Goal: Task Accomplishment & Management: Manage account settings

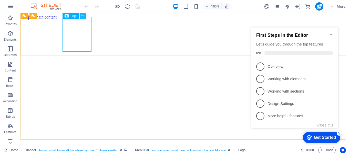
click at [83, 15] on icon at bounding box center [83, 15] width 3 height 5
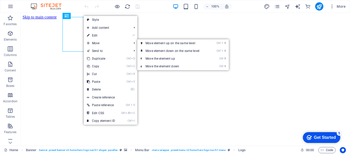
drag, startPoint x: 95, startPoint y: 35, endPoint x: 90, endPoint y: 37, distance: 5.4
click at [94, 35] on link "⏎ Edit" at bounding box center [101, 36] width 34 height 8
select select "px"
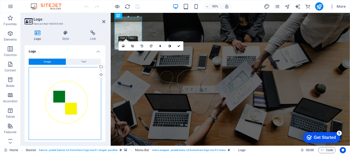
click at [63, 93] on div "Drag files here, click to choose files or select files from Files or our free s…" at bounding box center [65, 103] width 73 height 73
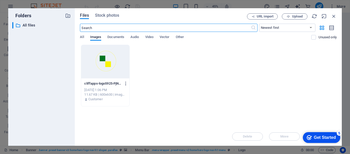
click at [126, 83] on icon "button" at bounding box center [126, 83] width 5 height 5
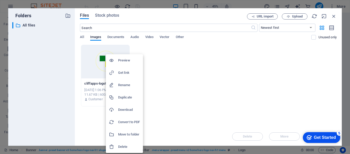
click at [335, 16] on div at bounding box center [175, 77] width 350 height 154
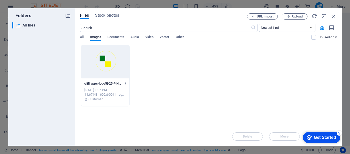
click at [210, 98] on div "cliffapps-logo5925-PjN7V4RYaZSvlbkkpPpPYw.png cliffapps-logo5925-PjN7V4RYaZSvlb…" at bounding box center [208, 76] width 257 height 62
click at [298, 17] on span "Upload" at bounding box center [297, 16] width 11 height 3
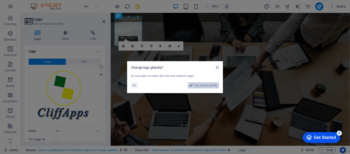
click at [202, 84] on span "Yes, change globally" at bounding box center [206, 85] width 23 height 6
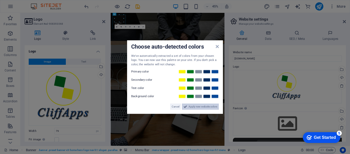
click at [201, 107] on span "Apply new website colors" at bounding box center [203, 106] width 29 height 6
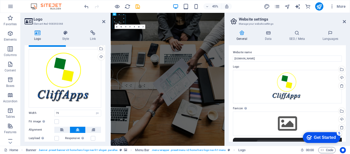
scroll to position [39, 0]
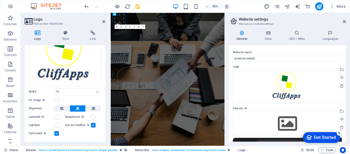
click at [104, 90] on div "Image Text Drag files here, click to choose files or select files from Files or…" at bounding box center [65, 77] width 81 height 125
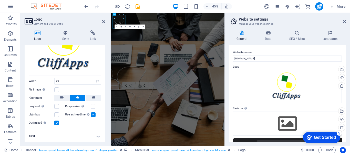
click at [97, 134] on h4 "Text" at bounding box center [65, 136] width 81 height 12
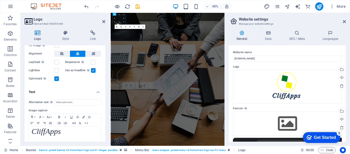
scroll to position [98, 0]
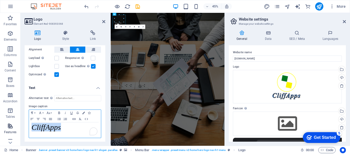
drag, startPoint x: 78, startPoint y: 128, endPoint x: 15, endPoint y: 128, distance: 63.1
click at [15, 128] on section "Favorites Elements Columns Content Boxes Accordion Tables Features Images Slide…" at bounding box center [112, 79] width 225 height 133
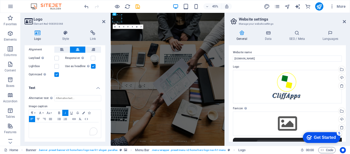
click at [89, 84] on h4 "Text" at bounding box center [65, 86] width 81 height 9
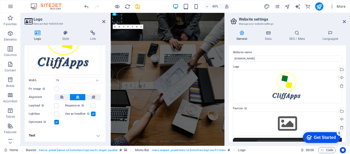
scroll to position [50, 0]
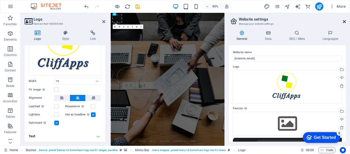
click at [344, 21] on icon at bounding box center [344, 21] width 3 height 4
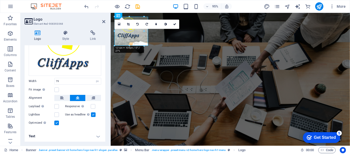
drag, startPoint x: 134, startPoint y: 31, endPoint x: 149, endPoint y: 40, distance: 18.0
type input "138"
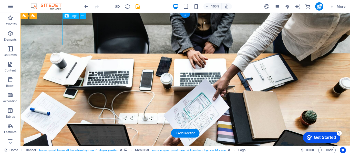
select select "px"
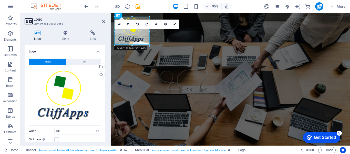
drag, startPoint x: 148, startPoint y: 42, endPoint x: 152, endPoint y: 45, distance: 3.8
type input "150"
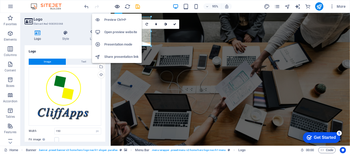
click at [118, 6] on icon "button" at bounding box center [117, 7] width 6 height 6
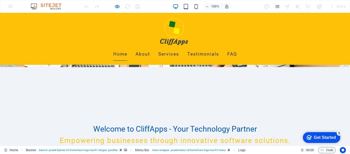
scroll to position [0, 0]
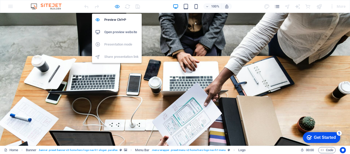
click at [115, 7] on icon "button" at bounding box center [117, 7] width 6 height 6
select select "px"
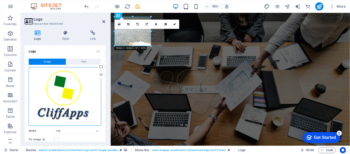
click at [73, 98] on div "Drag files here, click to choose files or select files from Files or our free s…" at bounding box center [65, 96] width 73 height 58
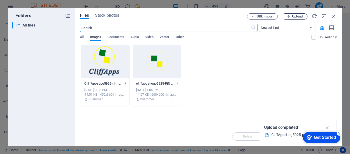
click at [294, 16] on span "Upload" at bounding box center [297, 16] width 11 height 3
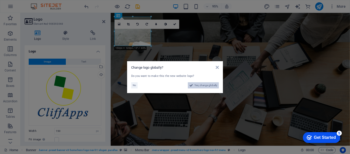
click at [207, 82] on span "Yes, change globally" at bounding box center [206, 85] width 23 height 6
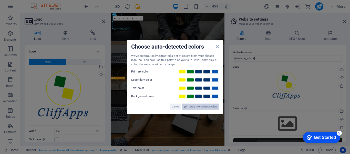
click at [193, 105] on span "Apply new website colors" at bounding box center [203, 106] width 29 height 6
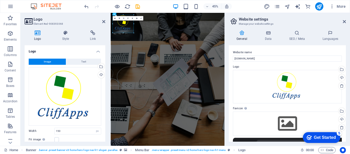
drag, startPoint x: 131, startPoint y: 28, endPoint x: 88, endPoint y: 55, distance: 50.4
click at [344, 20] on icon at bounding box center [344, 21] width 3 height 4
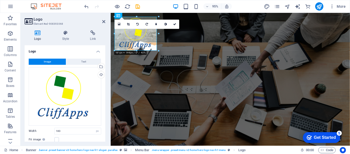
drag, startPoint x: 160, startPoint y: 53, endPoint x: 157, endPoint y: 50, distance: 4.0
type input "173"
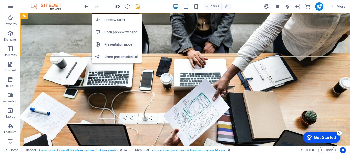
click at [118, 6] on icon "button" at bounding box center [117, 7] width 6 height 6
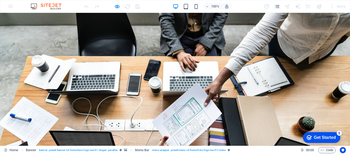
click at [113, 5] on div at bounding box center [111, 6] width 57 height 8
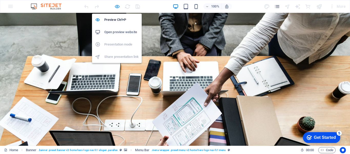
click at [115, 6] on icon "button" at bounding box center [117, 7] width 6 height 6
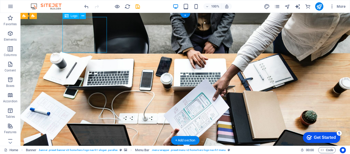
select select "px"
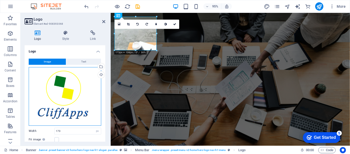
click at [77, 90] on div "Drag files here, click to choose files or select files from Files or our free s…" at bounding box center [65, 96] width 73 height 58
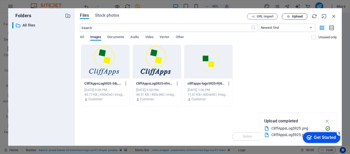
click at [297, 16] on span "Upload" at bounding box center [297, 16] width 11 height 3
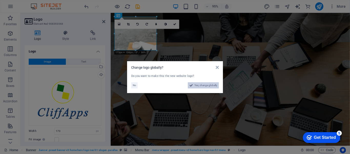
click at [208, 84] on span "Yes, change globally" at bounding box center [206, 85] width 23 height 6
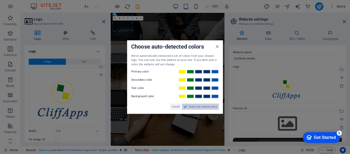
click at [205, 105] on span "Apply new website colors" at bounding box center [203, 106] width 29 height 6
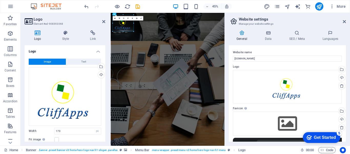
drag, startPoint x: 132, startPoint y: 31, endPoint x: 134, endPoint y: 33, distance: 3.1
type input "182"
click at [345, 21] on icon at bounding box center [344, 21] width 3 height 4
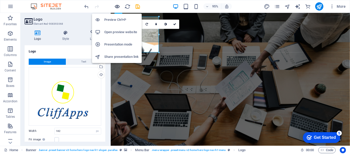
click at [114, 7] on icon "button" at bounding box center [117, 7] width 6 height 6
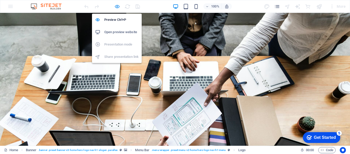
click at [115, 5] on icon "button" at bounding box center [117, 7] width 6 height 6
select select "px"
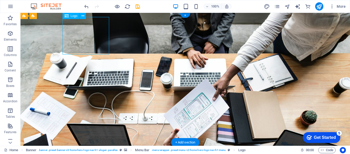
select select "px"
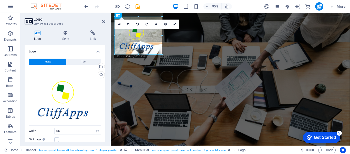
drag, startPoint x: 158, startPoint y: 52, endPoint x: 161, endPoint y: 54, distance: 3.6
type input "195"
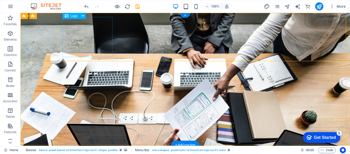
select select "px"
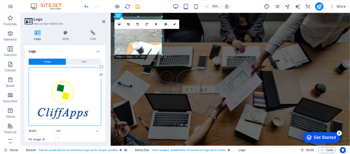
click at [66, 95] on div "Drag files here, click to choose files or select files from Files or our free s…" at bounding box center [65, 96] width 73 height 58
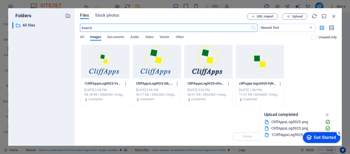
click at [104, 74] on div at bounding box center [105, 61] width 48 height 33
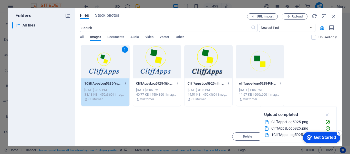
click at [328, 114] on icon "button" at bounding box center [328, 115] width 6 height 6
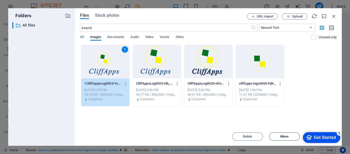
click at [284, 137] on span "Move" at bounding box center [284, 136] width 8 height 3
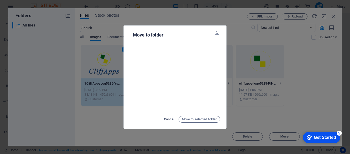
click at [169, 116] on span "Cancel" at bounding box center [169, 119] width 10 height 6
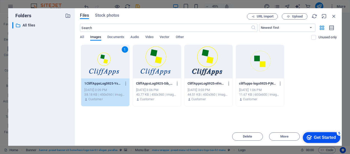
drag, startPoint x: 185, startPoint y: 15, endPoint x: 139, endPoint y: 2, distance: 47.8
click at [139, 2] on div "Folders ​ All files All files Files Stock photos URL import Upload ​ Newest fir…" at bounding box center [175, 77] width 350 height 154
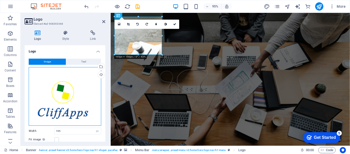
click at [69, 96] on div "Drag files here, click to choose files or select files from Files or our free s…" at bounding box center [65, 96] width 73 height 58
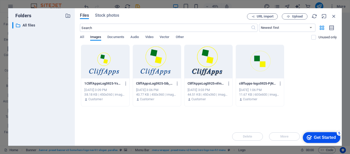
click at [107, 65] on div at bounding box center [105, 61] width 48 height 33
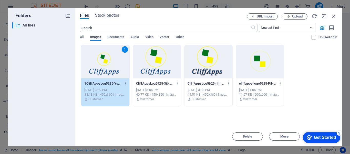
click at [109, 70] on div "1" at bounding box center [105, 61] width 48 height 33
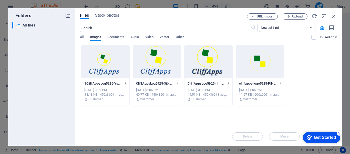
click at [109, 70] on div at bounding box center [105, 61] width 48 height 33
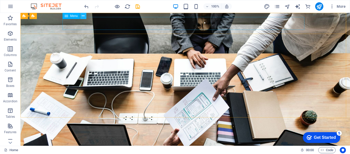
click at [85, 17] on button at bounding box center [83, 16] width 6 height 6
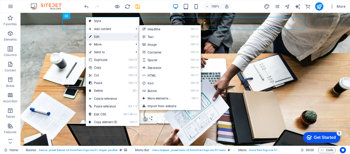
click at [93, 35] on link "⏎ Edit" at bounding box center [103, 37] width 34 height 8
select select
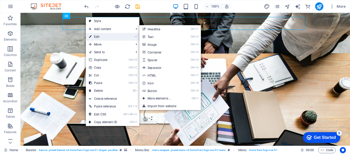
select select
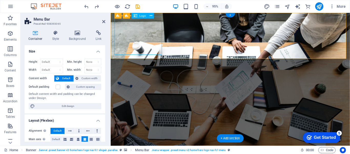
select select "px"
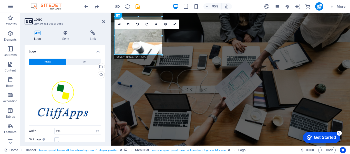
drag, startPoint x: 105, startPoint y: 98, endPoint x: 105, endPoint y: 110, distance: 12.1
click at [105, 110] on div "Logo Style Link Logo Image Text Drag files here, click to choose files or selec…" at bounding box center [65, 85] width 89 height 119
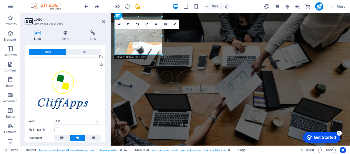
scroll to position [9, 0]
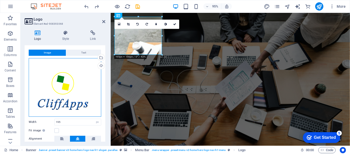
click at [76, 91] on div "Drag files here, click to choose files or select files from Files or our free s…" at bounding box center [65, 87] width 73 height 58
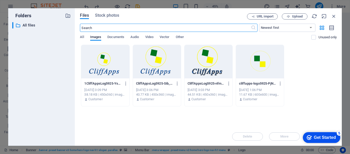
click at [105, 65] on div at bounding box center [105, 61] width 48 height 33
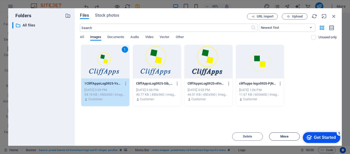
click at [281, 136] on span "Move" at bounding box center [284, 136] width 8 height 3
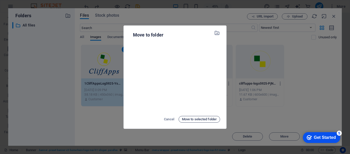
click at [198, 118] on span "Move to selected folder" at bounding box center [199, 119] width 35 height 6
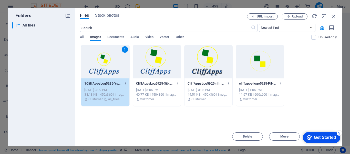
click at [316, 137] on div "Get Started" at bounding box center [325, 137] width 22 height 5
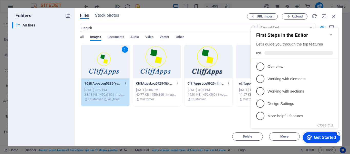
click at [194, 125] on div "Drop files here to upload them instantly 1 1CliffAppsLog5925-Ys5-Nh5qp-1eemlBey…" at bounding box center [208, 86] width 257 height 82
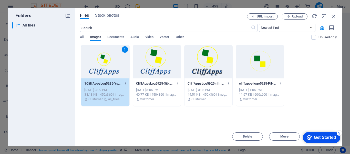
click at [98, 77] on div "1" at bounding box center [105, 61] width 48 height 33
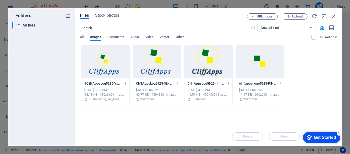
click at [98, 77] on div at bounding box center [105, 61] width 48 height 33
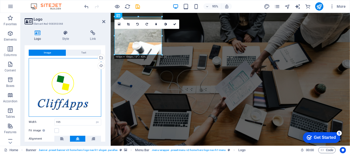
click at [65, 101] on div "Drag files here, click to choose files or select files from Files or our free s…" at bounding box center [65, 87] width 73 height 58
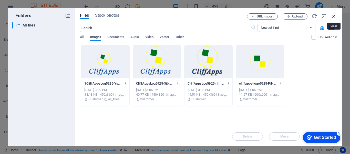
drag, startPoint x: 335, startPoint y: 14, endPoint x: 234, endPoint y: 2, distance: 101.5
click at [335, 14] on icon "button" at bounding box center [334, 16] width 6 height 6
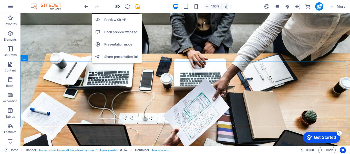
click at [116, 7] on icon "button" at bounding box center [117, 7] width 6 height 6
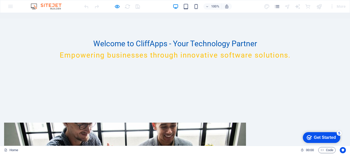
scroll to position [0, 0]
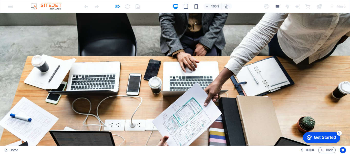
drag, startPoint x: 348, startPoint y: 26, endPoint x: 349, endPoint y: 20, distance: 5.8
click at [320, 9] on div at bounding box center [319, 6] width 8 height 8
click at [113, 6] on div at bounding box center [111, 6] width 57 height 8
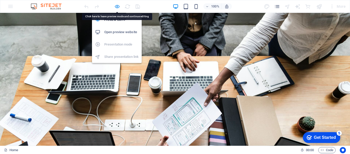
click at [119, 7] on icon "button" at bounding box center [117, 7] width 6 height 6
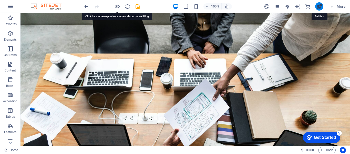
click at [320, 7] on icon "publish" at bounding box center [319, 7] width 6 height 6
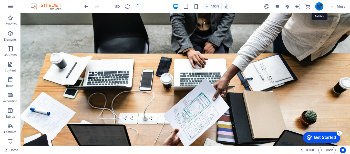
click at [319, 7] on icon "publish" at bounding box center [319, 7] width 6 height 6
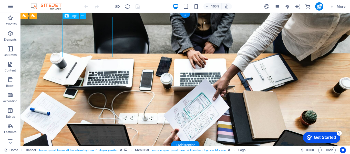
select select "px"
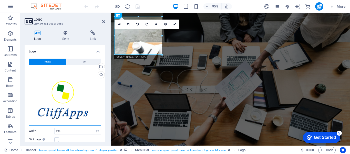
click at [73, 102] on div "Drag files here, click to choose files or select files from Files or our free s…" at bounding box center [65, 96] width 73 height 58
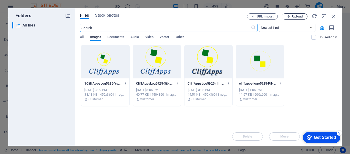
click at [296, 16] on span "Upload" at bounding box center [297, 16] width 11 height 3
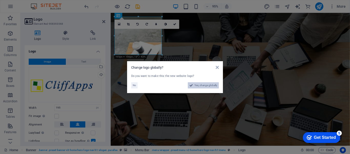
drag, startPoint x: 214, startPoint y: 83, endPoint x: 222, endPoint y: 162, distance: 78.9
click at [214, 83] on span "Yes, change globally" at bounding box center [206, 85] width 23 height 6
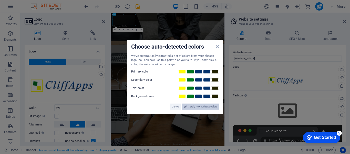
click at [191, 106] on span "Apply new website colors" at bounding box center [203, 106] width 29 height 6
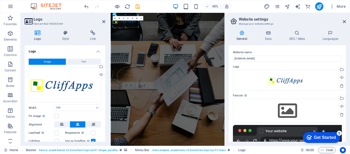
drag, startPoint x: 135, startPoint y: 26, endPoint x: 65, endPoint y: 40, distance: 71.3
type input "221"
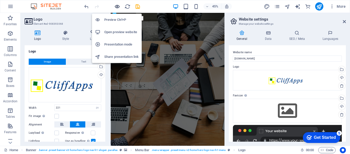
click at [119, 6] on icon "button" at bounding box center [117, 7] width 6 height 6
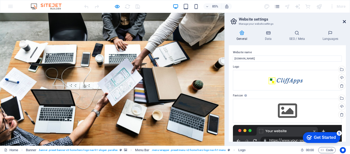
drag, startPoint x: 345, startPoint y: 23, endPoint x: 340, endPoint y: 13, distance: 10.7
click at [345, 23] on icon at bounding box center [344, 21] width 3 height 4
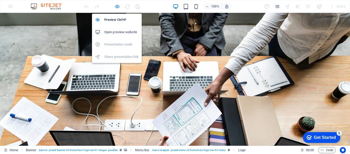
drag, startPoint x: 116, startPoint y: 5, endPoint x: 63, endPoint y: 23, distance: 56.2
click at [116, 5] on icon "button" at bounding box center [117, 7] width 6 height 6
select select "px"
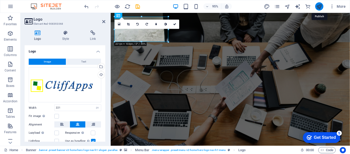
click at [321, 8] on icon "publish" at bounding box center [319, 7] width 6 height 6
select select "px"
